Goal: Information Seeking & Learning: Find specific fact

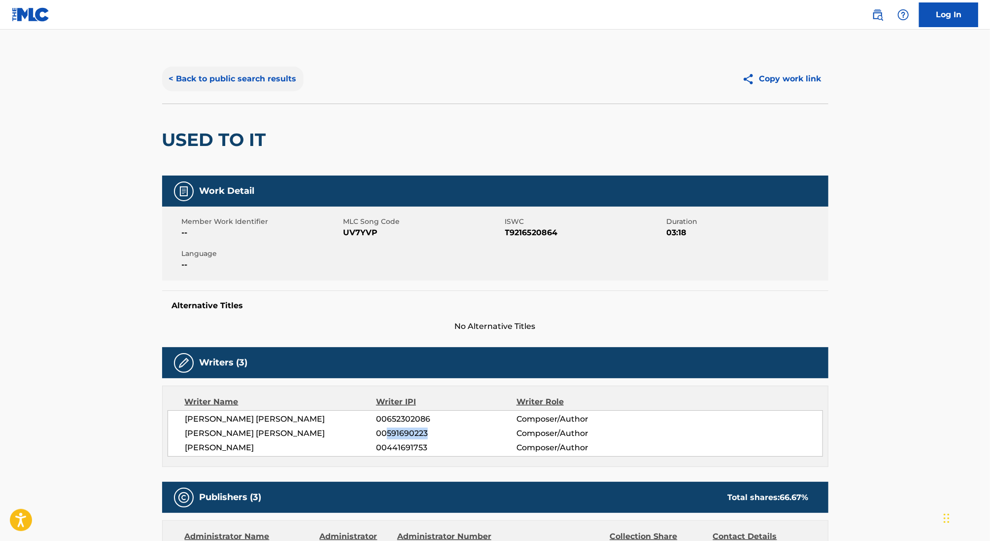
click at [226, 81] on button "< Back to public search results" at bounding box center [232, 79] width 141 height 25
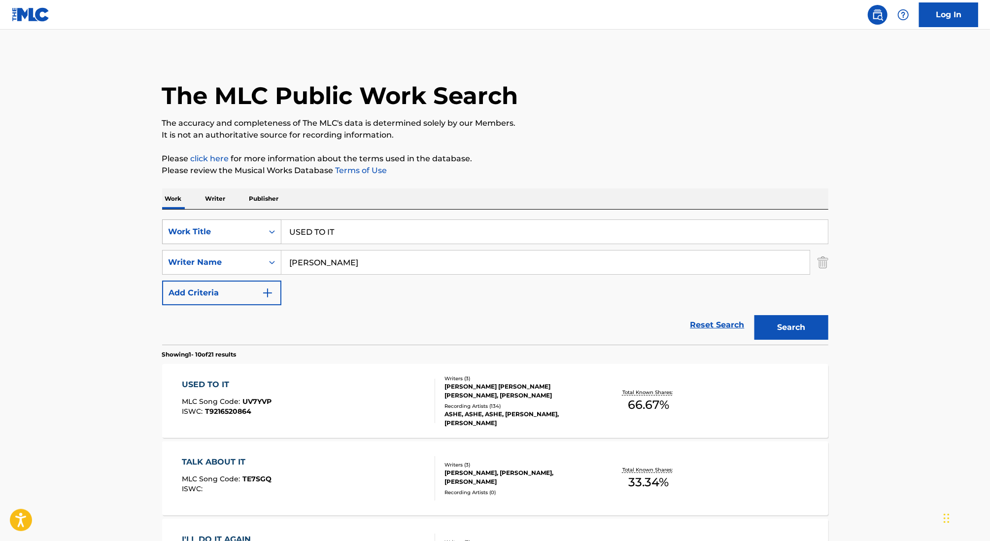
drag, startPoint x: 357, startPoint y: 226, endPoint x: 236, endPoint y: 226, distance: 120.7
click at [236, 226] on div "SearchWithCriteria1d63cfbf-9142-4ef3-b1c0-60fcdf2a1f5f Work Title USED TO IT" at bounding box center [495, 231] width 666 height 25
drag, startPoint x: 356, startPoint y: 230, endPoint x: 211, endPoint y: 230, distance: 144.9
click at [211, 230] on div "SearchWithCriteria1d63cfbf-9142-4ef3-b1c0-60fcdf2a1f5f Work Title USED TO IT" at bounding box center [495, 231] width 666 height 25
type input "kream"
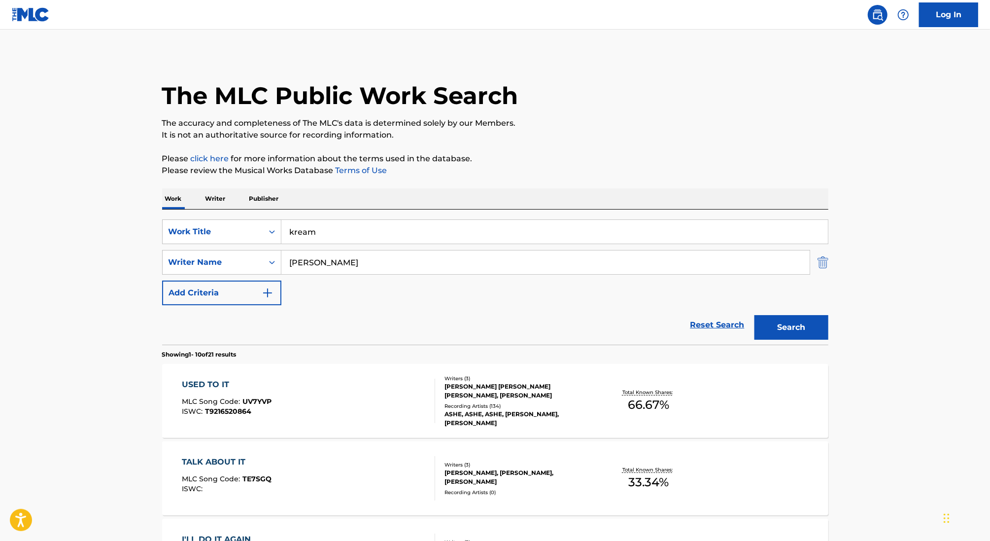
click at [823, 264] on img "Search Form" at bounding box center [822, 262] width 11 height 25
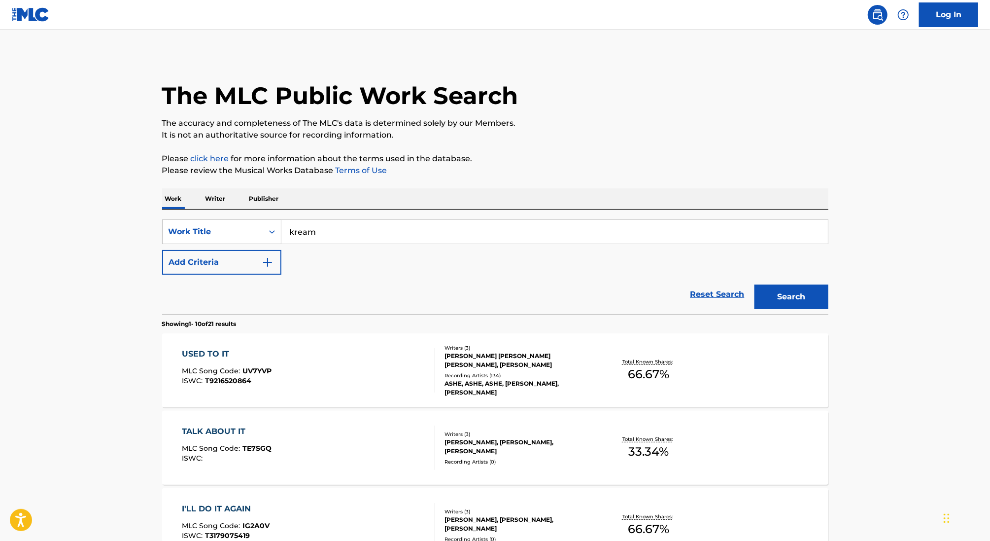
click at [651, 226] on input "kream" at bounding box center [554, 232] width 546 height 24
click at [754, 284] on button "Search" at bounding box center [791, 296] width 74 height 25
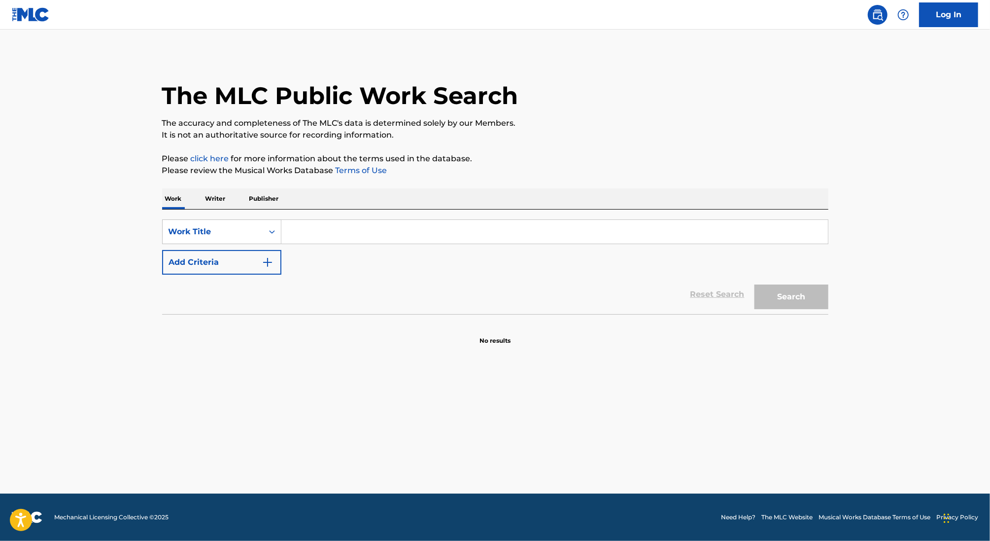
click at [316, 235] on input "Search Form" at bounding box center [554, 232] width 546 height 24
click at [754, 284] on button "Search" at bounding box center [791, 296] width 74 height 25
click at [312, 231] on input "kream" at bounding box center [554, 232] width 546 height 24
paste input "STRAIGHT TO BUSINESS"
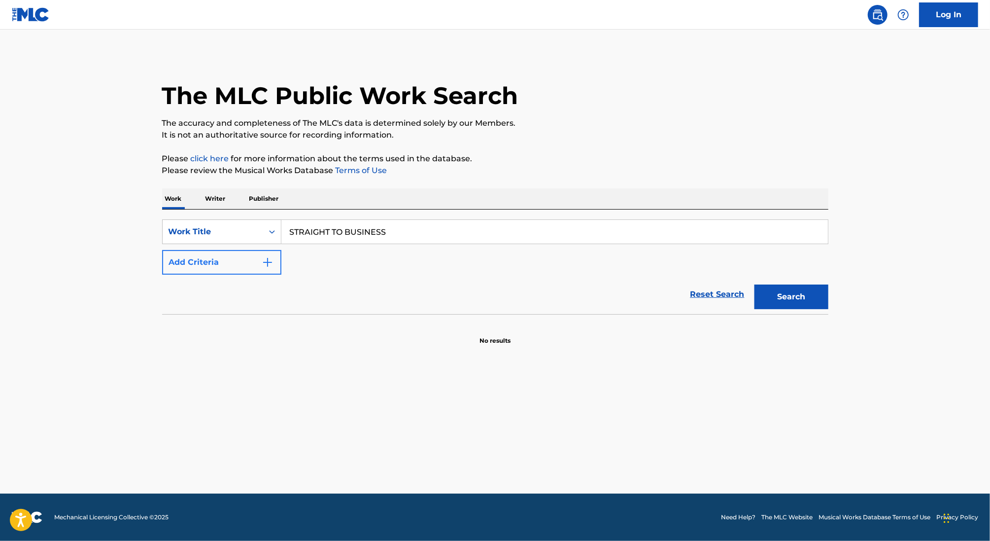
type input "STRAIGHT TO BUSINESS"
click at [228, 251] on button "Add Criteria" at bounding box center [221, 262] width 119 height 25
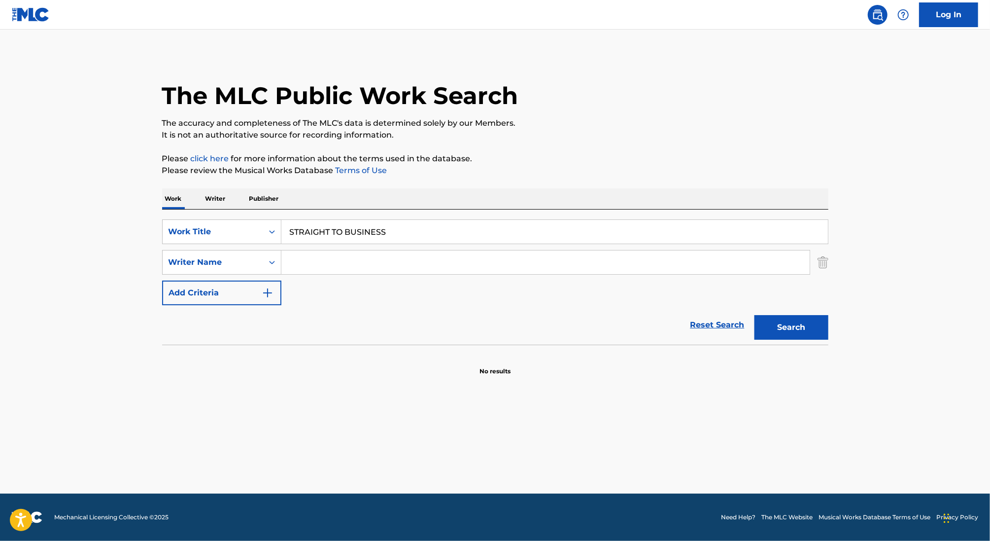
click at [343, 265] on input "Search Form" at bounding box center [545, 262] width 528 height 24
type input "julian"
click at [754, 315] on button "Search" at bounding box center [791, 327] width 74 height 25
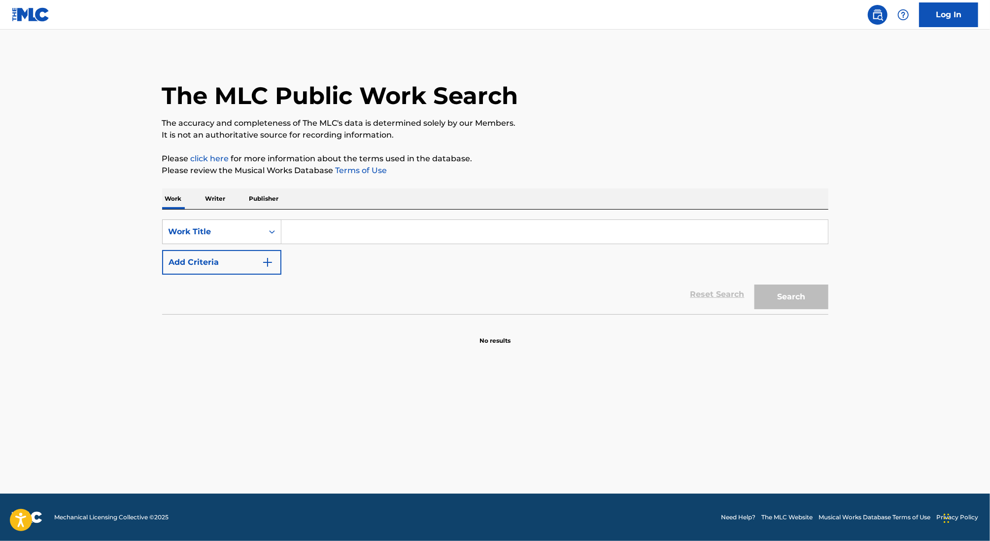
click at [314, 220] on input "Search Form" at bounding box center [554, 232] width 546 height 24
paste input "STRAIGHT TO BUSINESS"
type input "STRAIGHT TO BUSINESS"
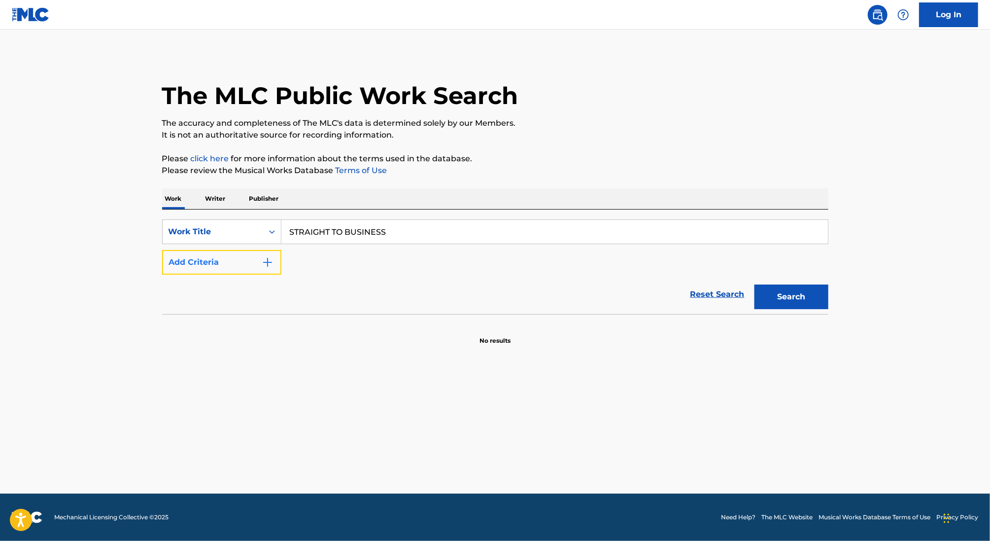
click at [251, 260] on button "Add Criteria" at bounding box center [221, 262] width 119 height 25
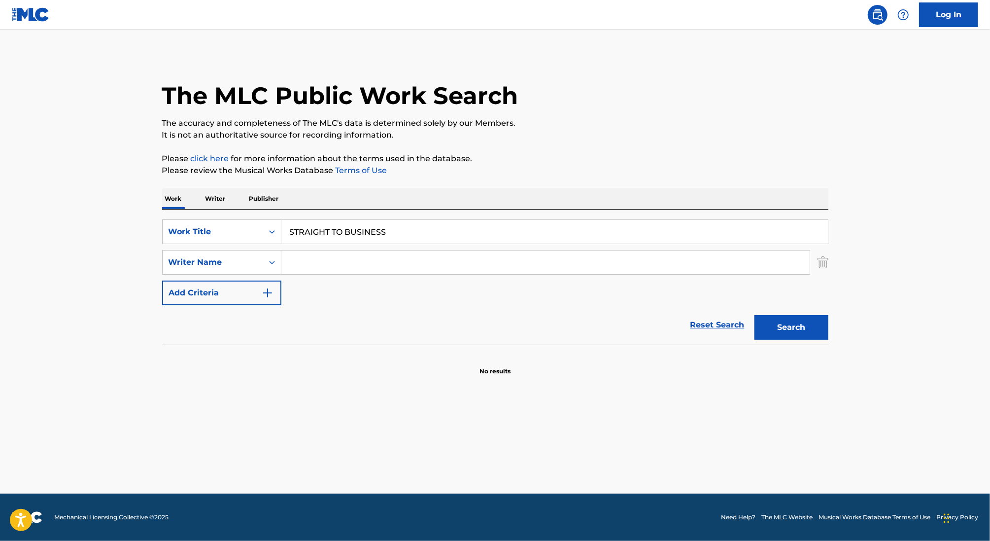
click at [314, 269] on input "Search Form" at bounding box center [545, 262] width 528 height 24
type input "[PERSON_NAME]"
click at [754, 315] on button "Search" at bounding box center [791, 327] width 74 height 25
click at [299, 262] on input "[PERSON_NAME]" at bounding box center [545, 262] width 528 height 24
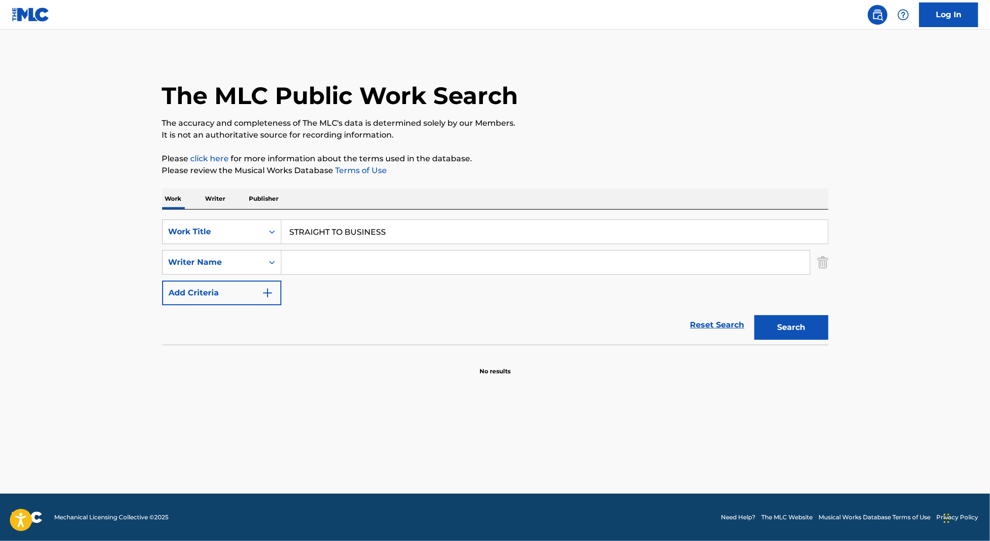
click at [754, 315] on button "Search" at bounding box center [791, 327] width 74 height 25
click at [223, 193] on p "Writer" at bounding box center [216, 198] width 26 height 21
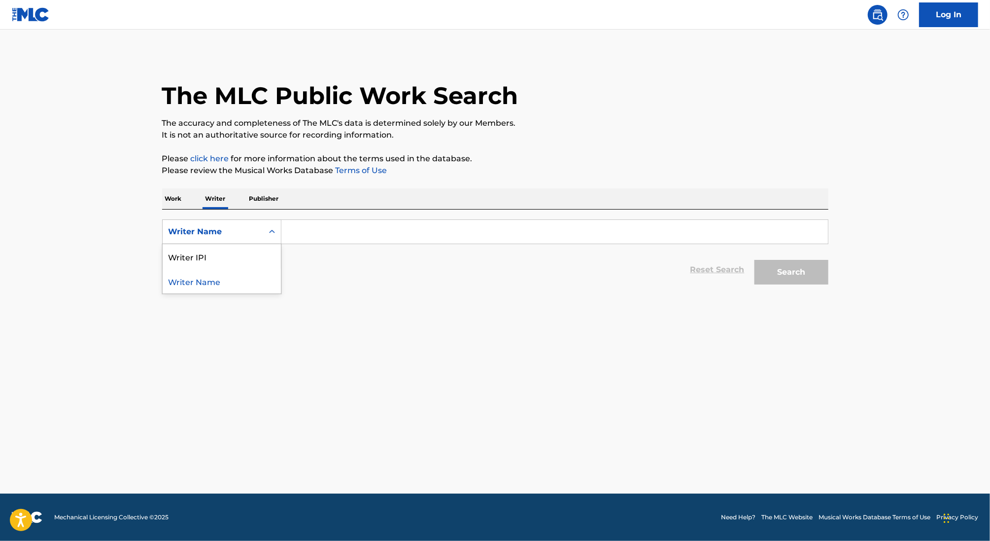
click at [231, 230] on div "Writer Name" at bounding box center [213, 232] width 89 height 12
click at [230, 255] on div "Writer IPI" at bounding box center [222, 256] width 118 height 25
click at [335, 234] on input "Search Form" at bounding box center [554, 232] width 546 height 24
paste input "374290549"
click at [754, 260] on button "Search" at bounding box center [791, 272] width 74 height 25
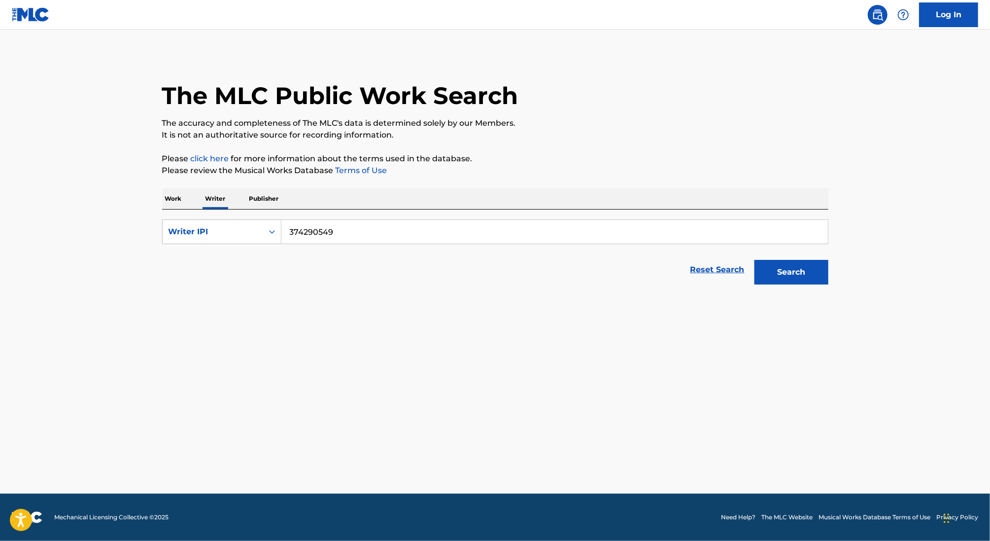
click at [289, 230] on input "374290549" at bounding box center [554, 232] width 546 height 24
click at [754, 260] on button "Search" at bounding box center [791, 272] width 74 height 25
type input "00374290549"
click at [754, 260] on button "Search" at bounding box center [791, 272] width 74 height 25
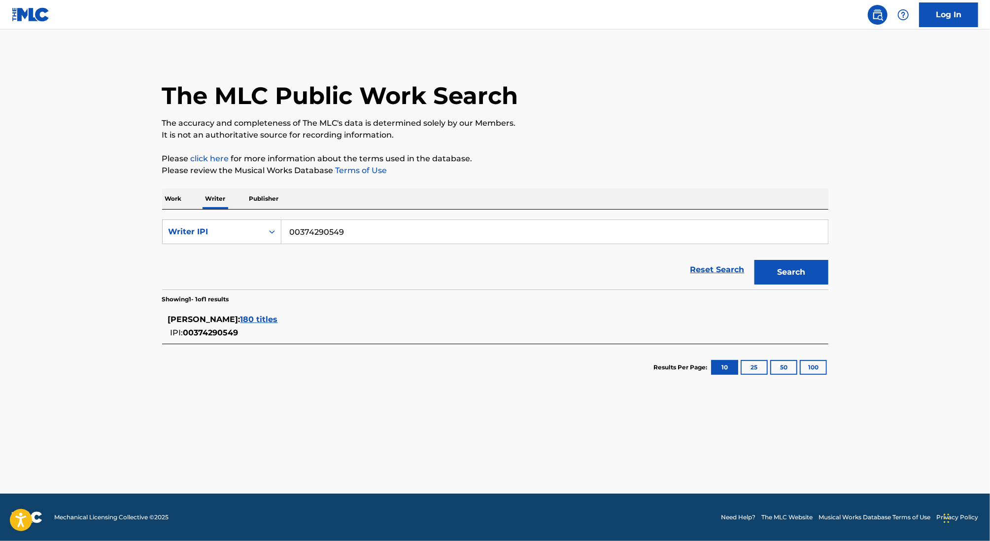
click at [253, 319] on span "180 titles" at bounding box center [258, 318] width 37 height 9
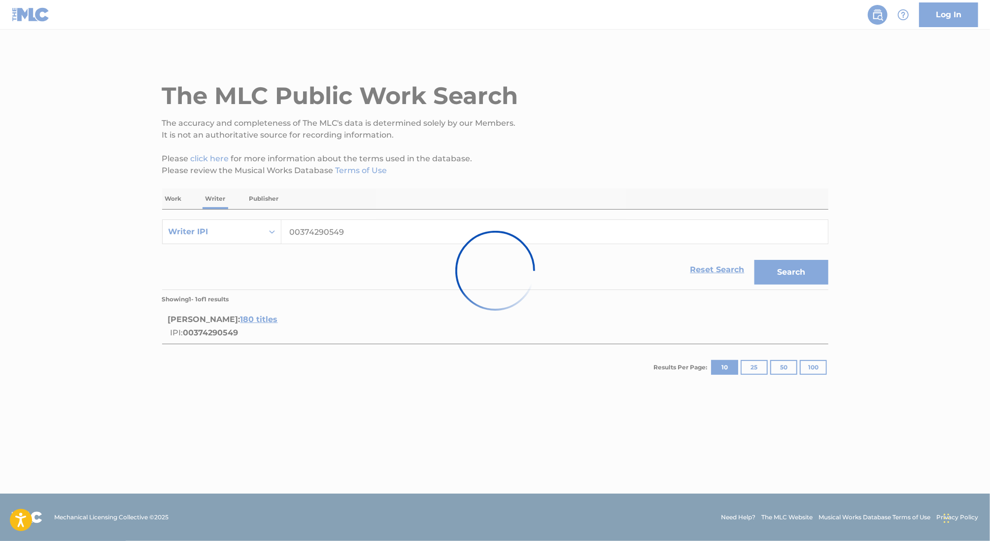
click at [216, 329] on div at bounding box center [495, 270] width 990 height 541
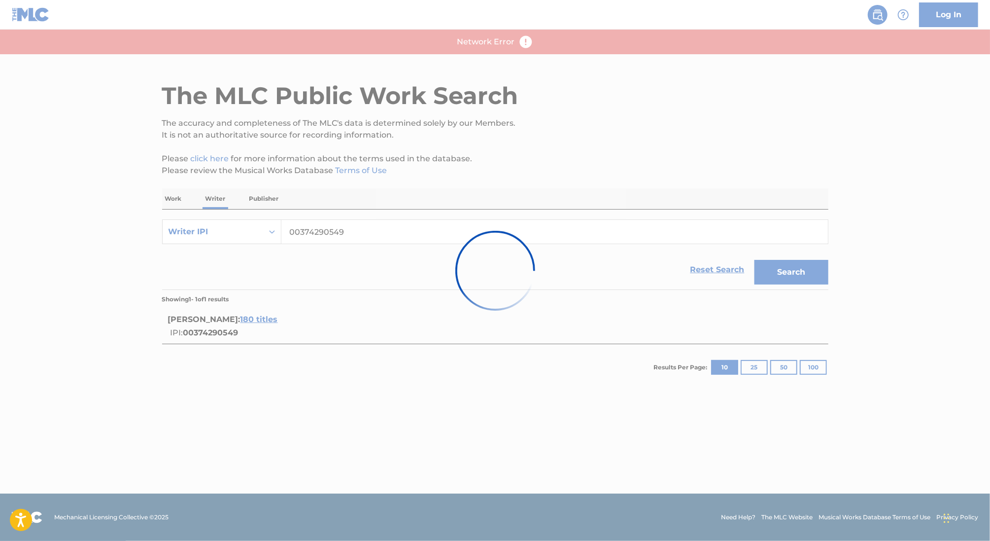
click at [274, 289] on div at bounding box center [495, 270] width 990 height 541
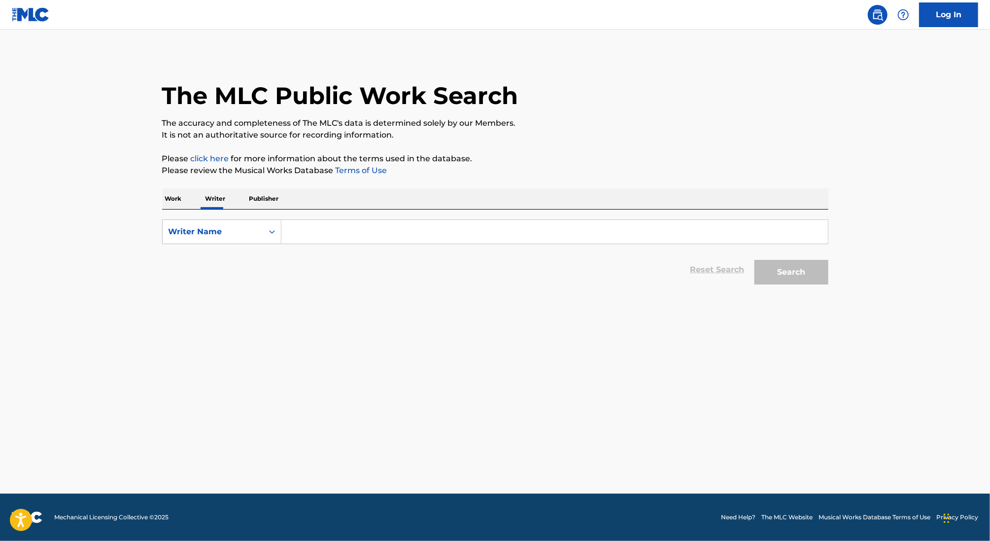
click at [317, 234] on input "Search Form" at bounding box center [554, 232] width 546 height 24
paste input "# Kate Morgan # songwriter = "Kate Morgan" # writer_ipi = '591690223' # include…"
type input "# Kate Morgan # songwriter = "Kate Morgan" # writer_ipi = '591690223' # include…"
click at [205, 240] on div "Writer Name" at bounding box center [221, 231] width 119 height 25
click at [213, 265] on div "Writer IPI" at bounding box center [222, 256] width 118 height 25
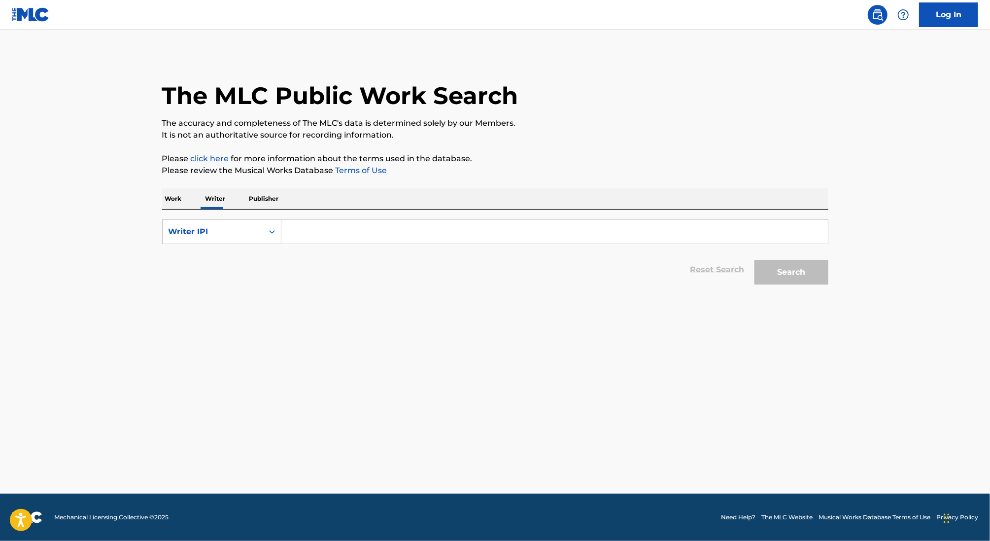
click at [299, 228] on input "Search Form" at bounding box center [554, 232] width 546 height 24
paste input "374290549"
type input "00374290549"
click at [754, 260] on button "Search" at bounding box center [791, 272] width 74 height 25
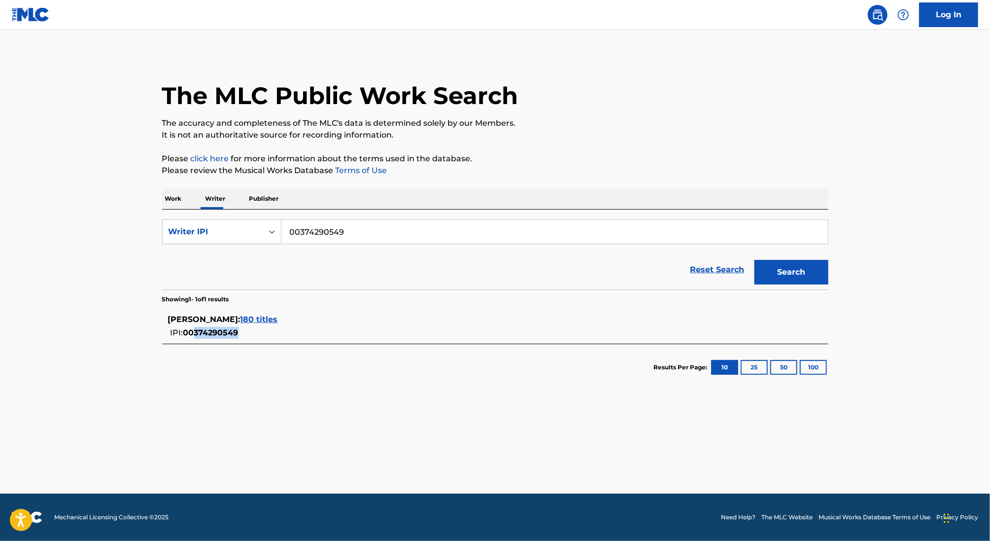
drag, startPoint x: 194, startPoint y: 332, endPoint x: 238, endPoint y: 331, distance: 43.9
click at [238, 331] on span "00374290549" at bounding box center [210, 332] width 55 height 9
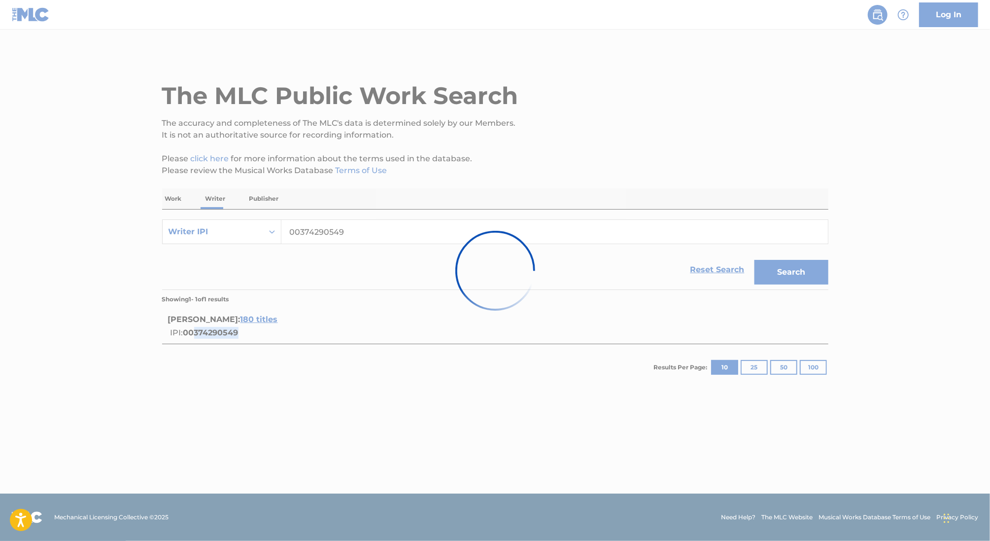
copy span "374290549"
